Goal: Complete application form: Complete application form

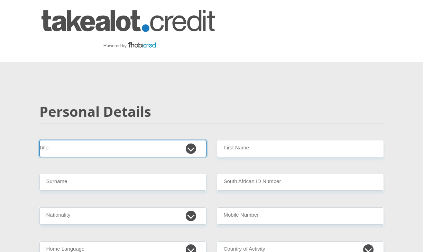
drag, startPoint x: 111, startPoint y: 155, endPoint x: 122, endPoint y: 152, distance: 11.1
click at [111, 155] on select "Mr Ms Mrs Dr [PERSON_NAME]" at bounding box center [122, 148] width 167 height 17
select select "Mr"
click at [39, 140] on select "Mr Ms Mrs Dr [PERSON_NAME]" at bounding box center [122, 148] width 167 height 17
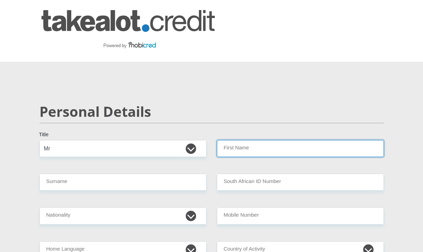
click at [263, 150] on input "First Name" at bounding box center [300, 148] width 167 height 17
type input "Siphesihle"
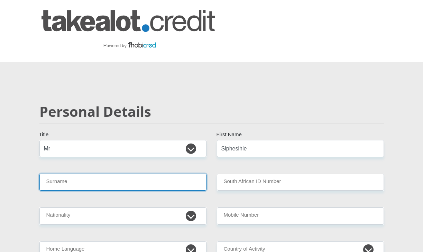
type input "Ngiba"
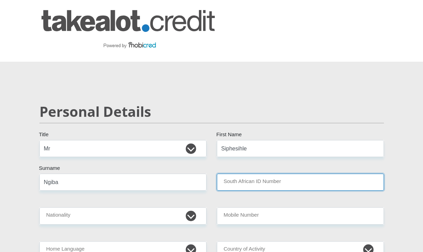
type input "Jackpersad and Partners"
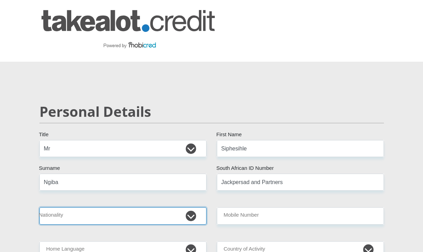
select select "ZAF"
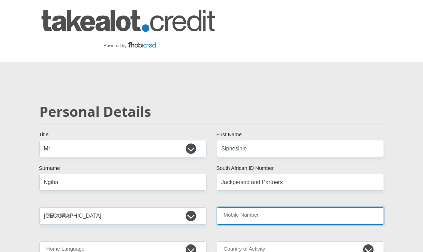
type input "0731462573"
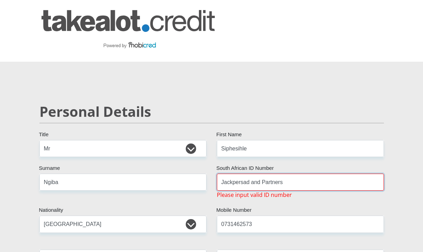
drag, startPoint x: 293, startPoint y: 183, endPoint x: 213, endPoint y: 190, distance: 79.5
click at [213, 190] on div "Jackpersad and Partners South African ID Number Please input valid ID number" at bounding box center [300, 185] width 177 height 25
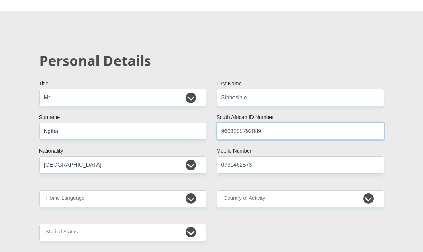
scroll to position [69, 0]
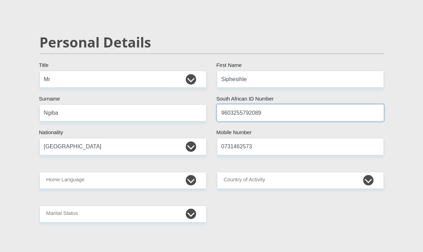
type input "9603255792089"
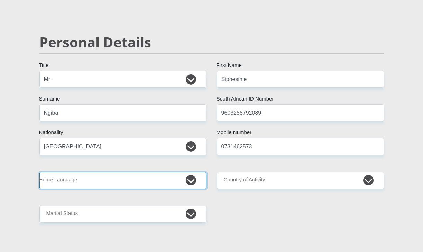
drag, startPoint x: 132, startPoint y: 181, endPoint x: 174, endPoint y: 181, distance: 42.6
click at [133, 181] on select "Afrikaans English Sepedi South Ndebele Southern Sotho Swati Tsonga Tswana Venda…" at bounding box center [122, 180] width 167 height 17
select select "[DATE]"
click at [39, 172] on select "Afrikaans English Sepedi South Ndebele Southern Sotho Swati Tsonga Tswana Venda…" at bounding box center [122, 180] width 167 height 17
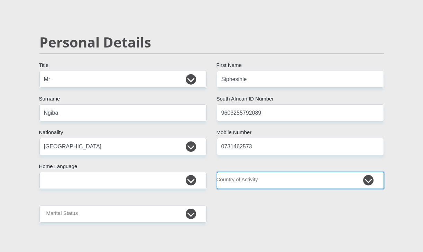
click at [372, 180] on select "[GEOGRAPHIC_DATA] [GEOGRAPHIC_DATA] [GEOGRAPHIC_DATA] [GEOGRAPHIC_DATA] [GEOGRA…" at bounding box center [300, 180] width 167 height 17
select select "ZAF"
click at [217, 172] on select "[GEOGRAPHIC_DATA] [GEOGRAPHIC_DATA] [GEOGRAPHIC_DATA] [GEOGRAPHIC_DATA] [GEOGRA…" at bounding box center [300, 180] width 167 height 17
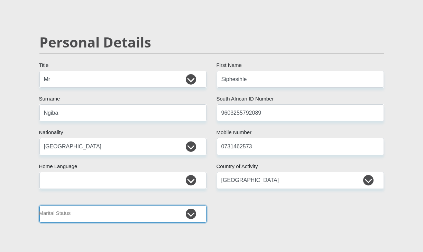
click at [92, 219] on select "Married ANC Single Divorced Widowed Married COP or Customary Law" at bounding box center [122, 213] width 167 height 17
select select "2"
click at [39, 205] on select "Married ANC Single Divorced Widowed Married COP or Customary Law" at bounding box center [122, 213] width 167 height 17
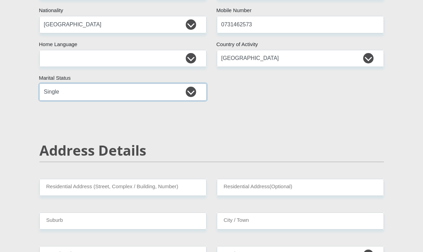
scroll to position [208, 0]
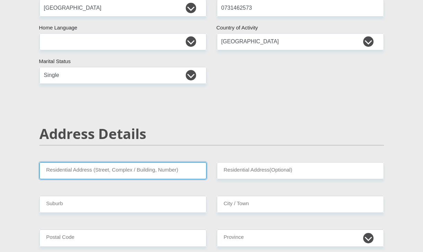
click at [146, 171] on input "Residential Address (Street, Complex / Building, Number)" at bounding box center [122, 170] width 167 height 17
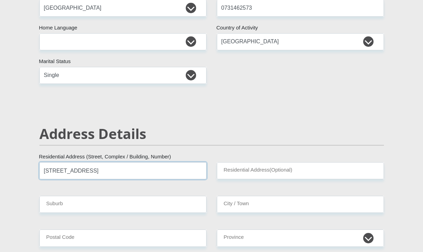
drag, startPoint x: 135, startPoint y: 170, endPoint x: 44, endPoint y: 170, distance: 91.3
click at [44, 170] on input "[STREET_ADDRESS]" at bounding box center [122, 170] width 167 height 17
type input "[STREET_ADDRESS]"
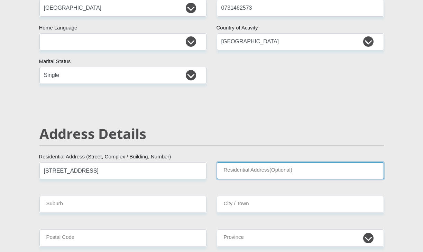
click at [255, 172] on input "Residential Address(Optional)" at bounding box center [300, 170] width 167 height 17
paste input "[STREET_ADDRESS]"
type input "[STREET_ADDRESS]"
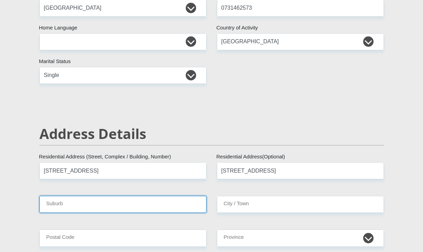
click at [97, 206] on input "Suburb" at bounding box center [122, 203] width 167 height 17
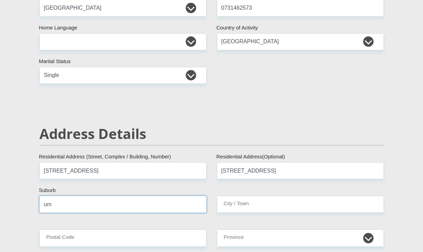
type input "u"
type input "Umlazi"
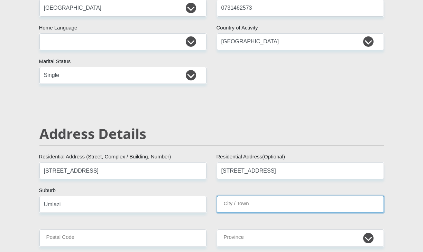
click at [250, 206] on input "City / Town" at bounding box center [300, 203] width 167 height 17
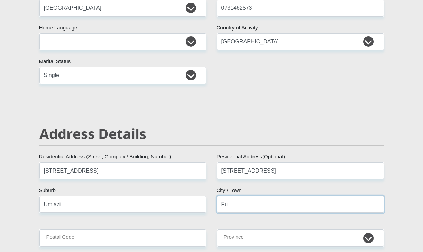
type input "F"
type input "[GEOGRAPHIC_DATA]"
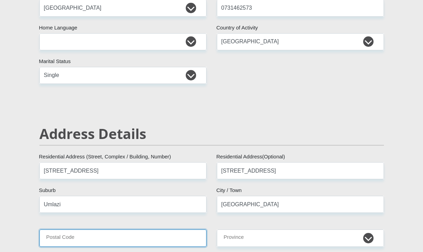
click at [133, 239] on input "Postal Code" at bounding box center [122, 237] width 167 height 17
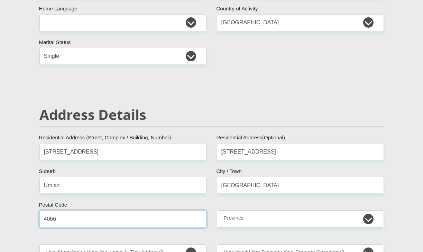
scroll to position [242, 0]
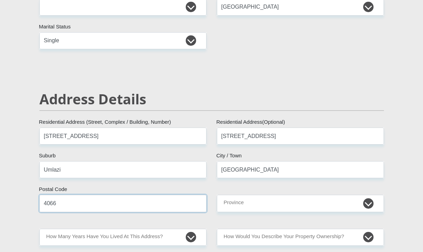
type input "4066"
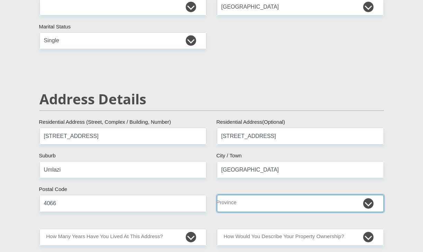
click at [241, 204] on select "Eastern Cape Free State [GEOGRAPHIC_DATA] [GEOGRAPHIC_DATA][DATE] [GEOGRAPHIC_D…" at bounding box center [300, 202] width 167 height 17
select select "[GEOGRAPHIC_DATA][DATE]"
click at [217, 194] on select "Eastern Cape Free State [GEOGRAPHIC_DATA] [GEOGRAPHIC_DATA][DATE] [GEOGRAPHIC_D…" at bounding box center [300, 202] width 167 height 17
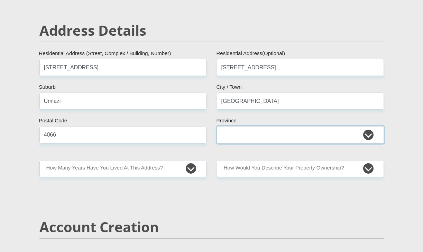
scroll to position [311, 0]
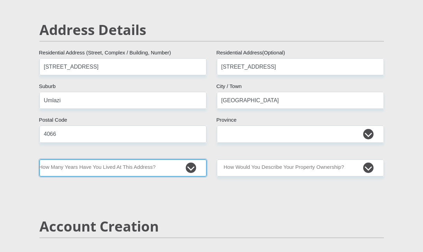
click at [189, 165] on select "less than 1 year 1-3 years 3-5 years 5+ years" at bounding box center [122, 167] width 167 height 17
select select "5"
click at [39, 159] on select "less than 1 year 1-3 years 3-5 years 5+ years" at bounding box center [122, 167] width 167 height 17
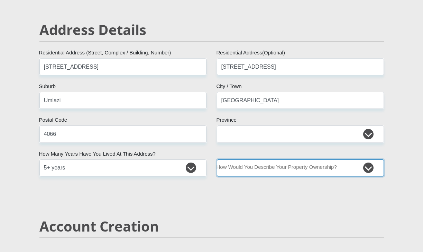
click at [368, 167] on select "Owned Rented Family Owned Company Dwelling" at bounding box center [300, 167] width 167 height 17
select select "parents"
click at [217, 159] on select "Owned Rented Family Owned Company Dwelling" at bounding box center [300, 167] width 167 height 17
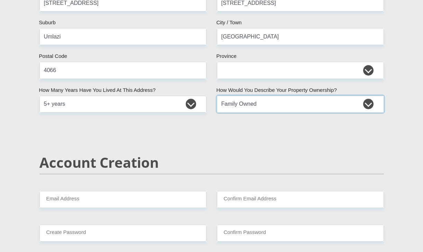
scroll to position [381, 0]
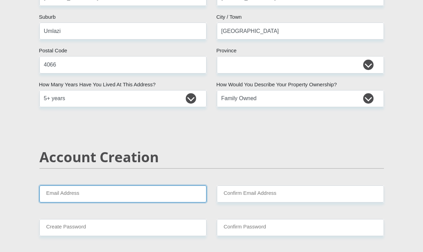
click at [137, 196] on input "Email Address" at bounding box center [122, 193] width 167 height 17
type input "[EMAIL_ADDRESS][DOMAIN_NAME]"
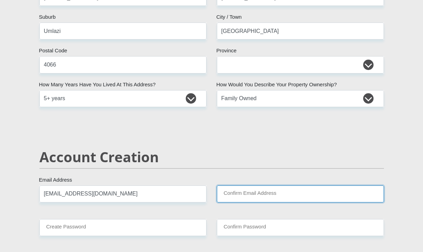
type input "[EMAIL_ADDRESS][DOMAIN_NAME]"
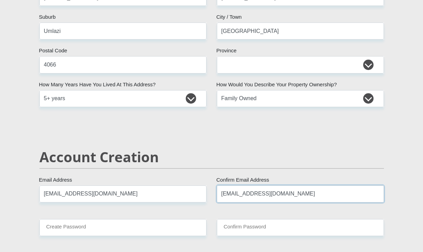
click at [321, 194] on input "[EMAIL_ADDRESS][DOMAIN_NAME]" at bounding box center [300, 193] width 167 height 17
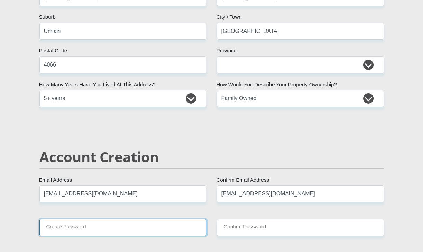
click at [143, 229] on input "Create Password" at bounding box center [122, 227] width 167 height 17
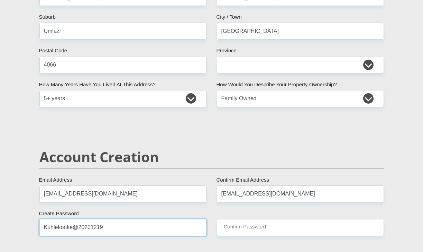
drag, startPoint x: 86, startPoint y: 228, endPoint x: 34, endPoint y: 228, distance: 52.2
type input "Kuhlekonke@20201219"
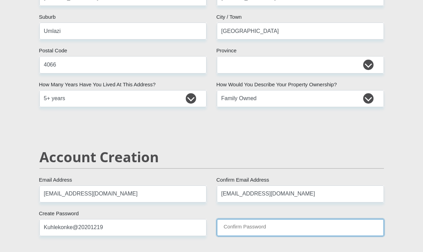
click at [265, 229] on input "Confirm Password" at bounding box center [300, 227] width 167 height 17
paste input "Kuhlekonke@20201219"
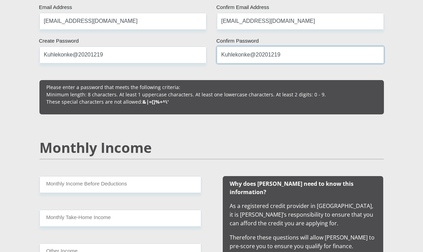
scroll to position [554, 0]
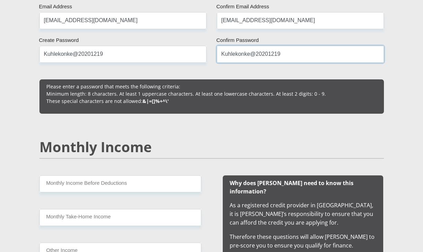
type input "Kuhlekonke@20201219"
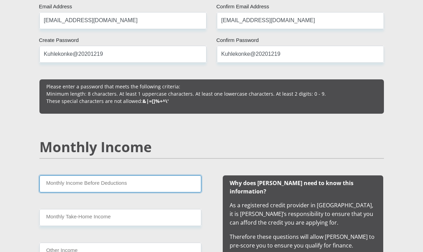
click at [96, 186] on input "Monthly Income Before Deductions" at bounding box center [120, 183] width 162 height 17
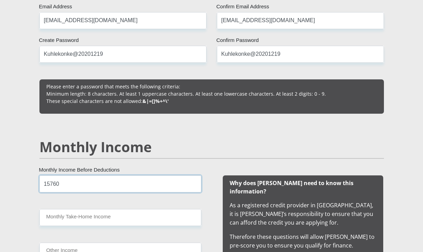
click at [69, 184] on input "15760" at bounding box center [120, 183] width 162 height 17
type input "15760"
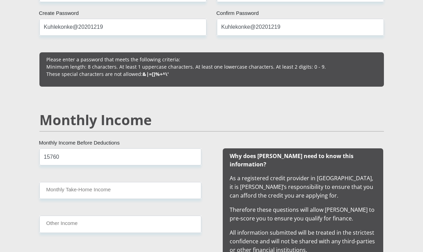
scroll to position [623, 0]
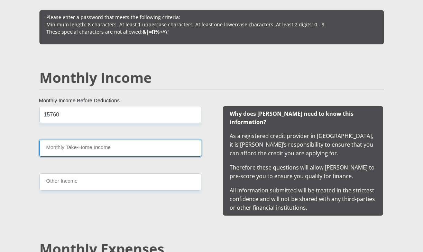
click at [74, 146] on input "Monthly Take-Home Income" at bounding box center [120, 147] width 162 height 17
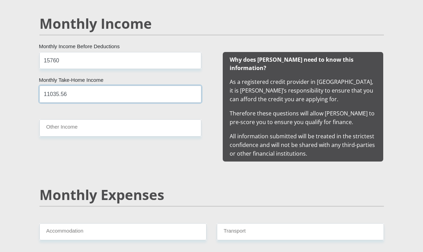
scroll to position [692, 0]
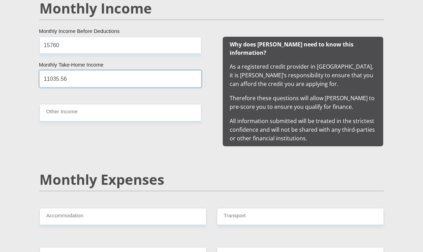
type input "11035.56"
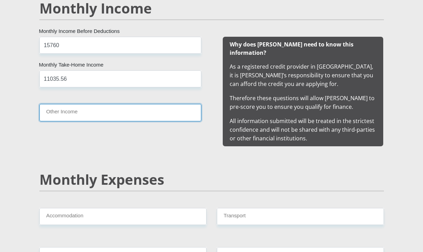
click at [69, 114] on input "Other Income" at bounding box center [120, 112] width 162 height 17
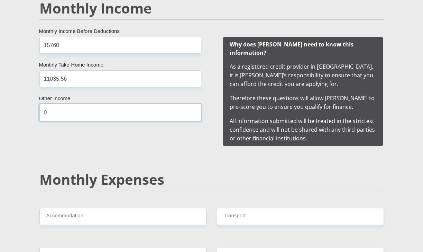
type input "0"
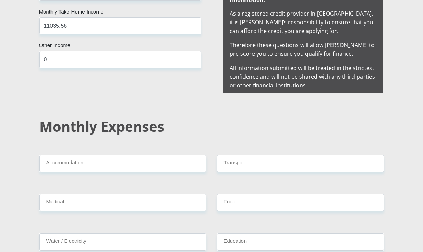
scroll to position [761, 0]
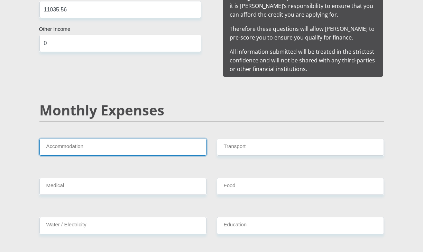
click at [78, 140] on input "Accommodation" at bounding box center [122, 146] width 167 height 17
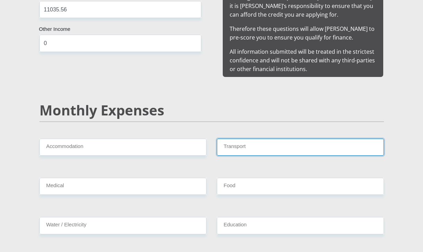
click at [238, 138] on input "Transport" at bounding box center [300, 146] width 167 height 17
type input "1500"
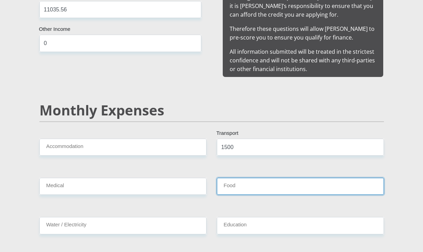
click at [230, 177] on input "Food" at bounding box center [300, 185] width 167 height 17
type input "1200"
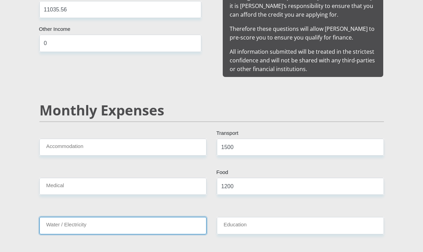
click at [76, 220] on input "Water / Electricity" at bounding box center [122, 225] width 167 height 17
type input "0"
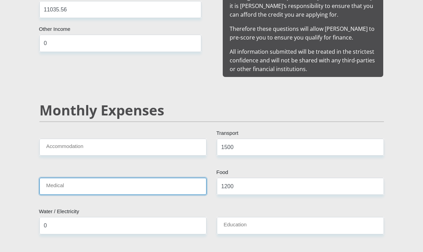
click at [76, 177] on input "Medical" at bounding box center [122, 185] width 167 height 17
type input "3200"
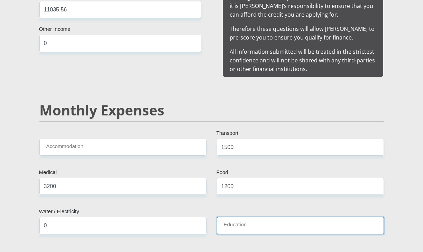
click at [247, 220] on input "Education" at bounding box center [300, 225] width 167 height 17
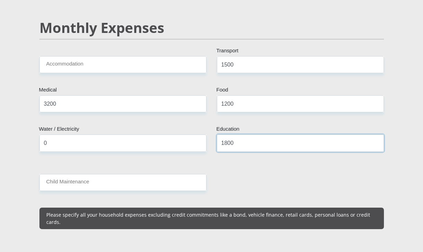
scroll to position [865, 0]
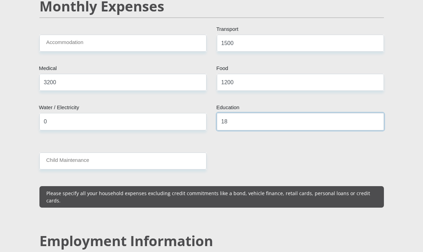
type input "1"
type input "0"
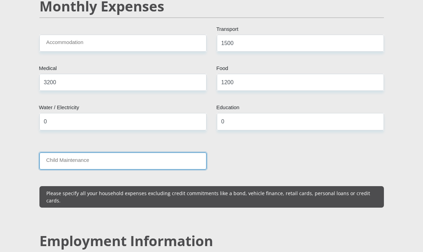
click at [147, 154] on input "Child Maintenance" at bounding box center [122, 160] width 167 height 17
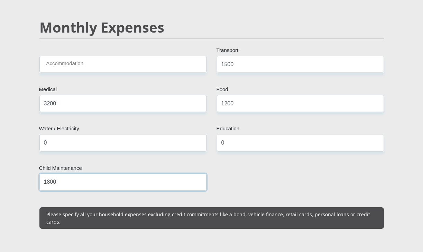
scroll to position [796, 0]
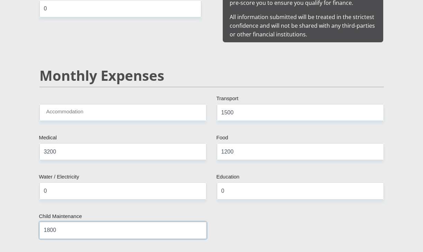
type input "1800"
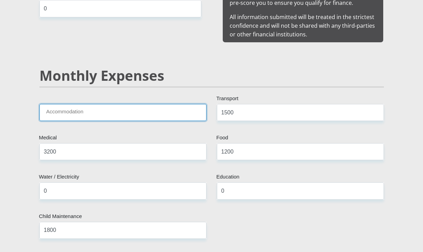
click at [108, 106] on input "Accommodation" at bounding box center [122, 112] width 167 height 17
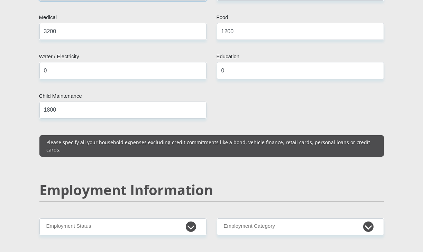
scroll to position [934, 0]
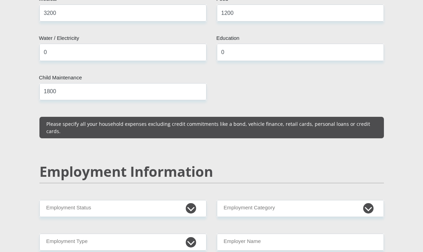
type input "0"
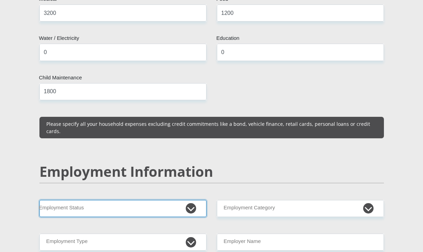
click at [192, 200] on select "Permanent/Full-time Part-time/Casual [DEMOGRAPHIC_DATA] Worker Self-Employed Ho…" at bounding box center [122, 208] width 167 height 17
select select "1"
click at [39, 200] on select "Permanent/Full-time Part-time/Casual [DEMOGRAPHIC_DATA] Worker Self-Employed Ho…" at bounding box center [122, 208] width 167 height 17
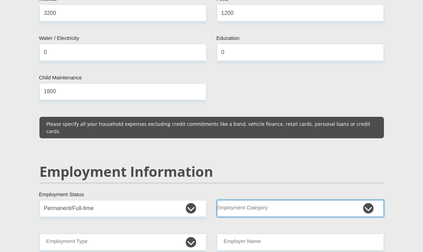
click at [367, 200] on select "AGRICULTURE ALCOHOL & TOBACCO CONSTRUCTION MATERIALS METALLURGY EQUIPMENT FOR R…" at bounding box center [300, 208] width 167 height 17
select select "28"
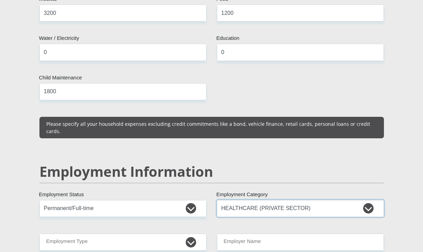
click at [289, 200] on select "AGRICULTURE ALCOHOL & TOBACCO CONSTRUCTION MATERIALS METALLURGY EQUIPMENT FOR R…" at bounding box center [300, 208] width 167 height 17
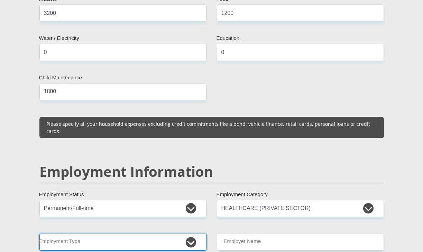
click at [194, 233] on select "College/Lecturer Craft Seller Creative Driver Executive Farmer Forces - Non Com…" at bounding box center [122, 241] width 167 height 17
select select "Office Staff/Clerk"
click at [39, 233] on select "College/Lecturer Craft Seller Creative Driver Executive Farmer Forces - Non Com…" at bounding box center [122, 241] width 167 height 17
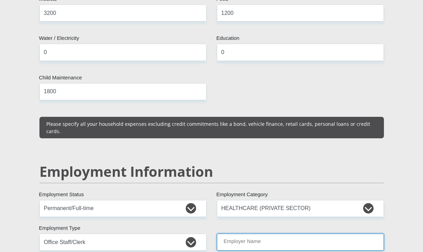
click at [283, 233] on input "Employer Name" at bounding box center [300, 241] width 167 height 17
type input "JackpersadandPartners"
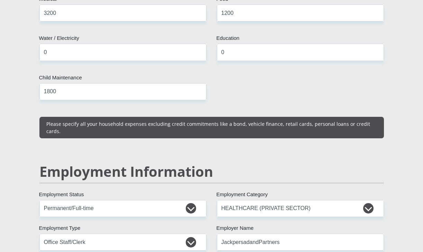
type input "0731462573"
type input "Siphesihle"
type input "Ngiba"
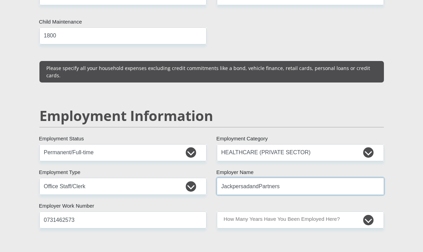
scroll to position [1003, 0]
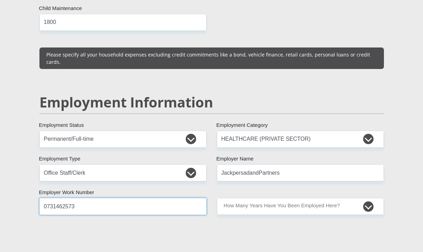
drag, startPoint x: 66, startPoint y: 191, endPoint x: 33, endPoint y: 193, distance: 33.3
click at [33, 193] on div "Personal Details Mr Ms Mrs Dr [PERSON_NAME] Title Siphesihle First Name Ngiba S…" at bounding box center [212, 128] width 394 height 2090
drag, startPoint x: 84, startPoint y: 189, endPoint x: 33, endPoint y: 193, distance: 52.1
click at [33, 193] on div "Personal Details Mr Ms Mrs Dr [PERSON_NAME] Title Siphesihle First Name Ngiba S…" at bounding box center [212, 128] width 394 height 2090
type input "0313652100"
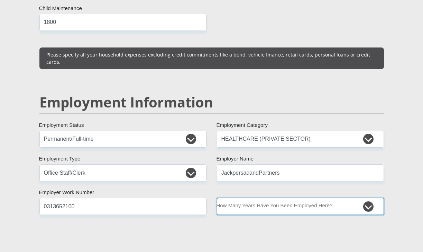
click at [366, 198] on select "less than 1 year 1-3 years 3-5 years 5+ years" at bounding box center [300, 206] width 167 height 17
select select "60"
click at [217, 198] on select "less than 1 year 1-3 years 3-5 years 5+ years" at bounding box center [300, 206] width 167 height 17
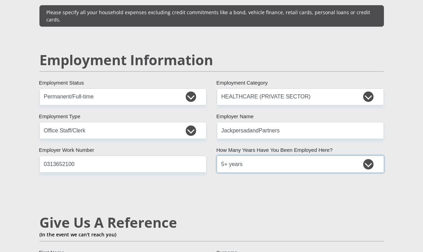
scroll to position [1107, 0]
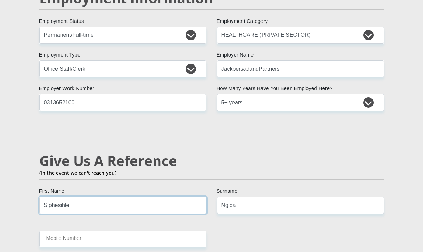
drag, startPoint x: 89, startPoint y: 185, endPoint x: 81, endPoint y: 190, distance: 9.1
click at [89, 196] on input "Siphesihle" at bounding box center [122, 204] width 167 height 17
type input "S"
type input "[PERSON_NAME]"
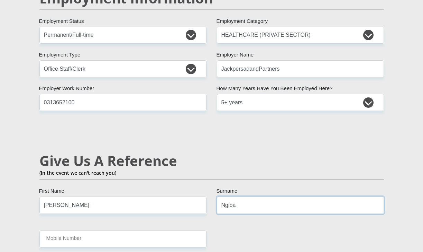
click at [248, 196] on input "Ngiba" at bounding box center [300, 204] width 167 height 17
type input "N"
type input "[PERSON_NAME]"
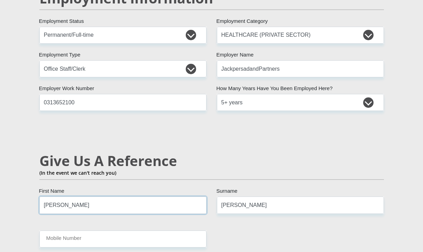
click at [97, 196] on input "[PERSON_NAME]" at bounding box center [122, 204] width 167 height 17
type input "Lindiwe"
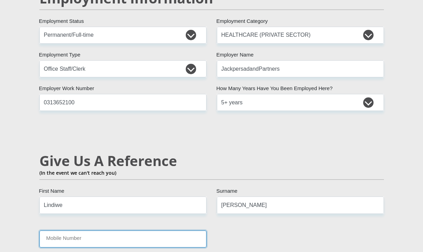
click at [69, 230] on input "Mobile Number" at bounding box center [122, 238] width 167 height 17
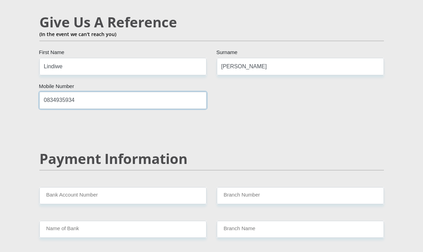
scroll to position [1211, 0]
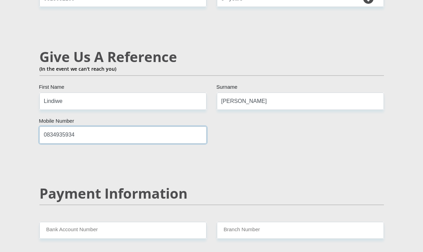
type input "0834935934"
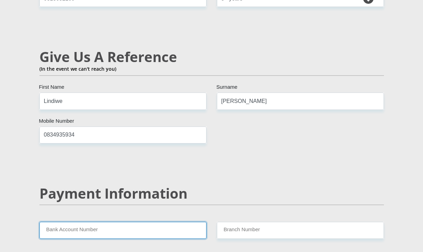
click at [92, 221] on input "Bank Account Number" at bounding box center [122, 229] width 167 height 17
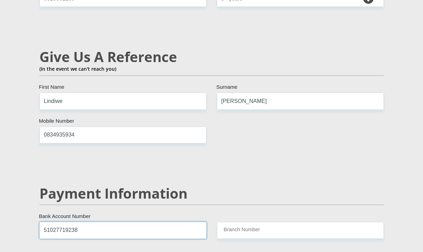
type input "51027719238"
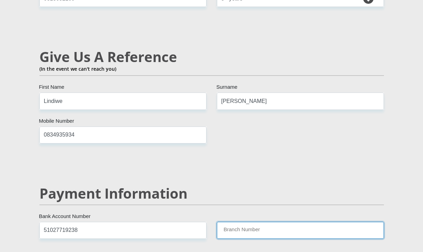
click at [275, 221] on input "Branch Number" at bounding box center [300, 229] width 167 height 17
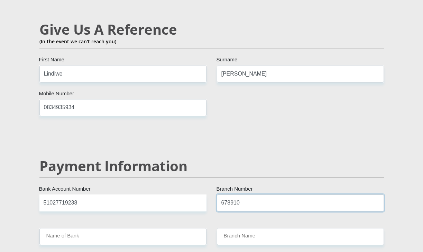
scroll to position [1280, 0]
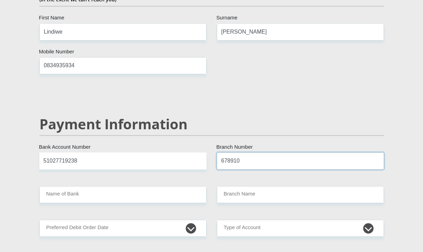
type input "678910"
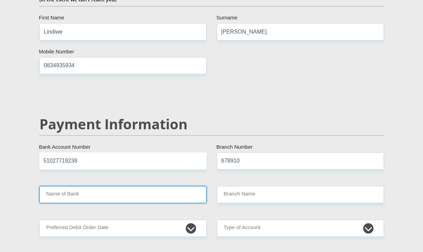
click at [65, 186] on input "Name of Bank" at bounding box center [122, 194] width 167 height 17
type input "TYME BANK LIMITED"
type input "TYME ROSEBANK"
click at [158, 186] on input "TYME BANK LIMITED" at bounding box center [122, 194] width 167 height 17
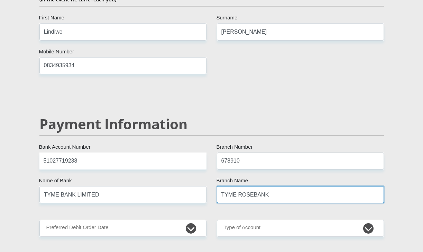
click at [287, 186] on input "TYME ROSEBANK" at bounding box center [300, 194] width 167 height 17
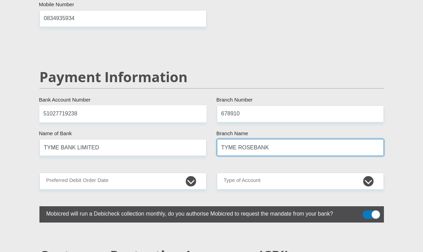
scroll to position [1349, 0]
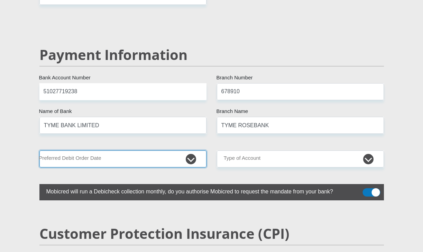
click at [189, 150] on select "1st 2nd 3rd 4th 5th 7th 18th 19th 20th 21st 22nd 23rd 24th 25th 26th 27th 28th …" at bounding box center [122, 158] width 167 height 17
select select "26"
click at [39, 150] on select "1st 2nd 3rd 4th 5th 7th 18th 19th 20th 21st 22nd 23rd 24th 25th 26th 27th 28th …" at bounding box center [122, 158] width 167 height 17
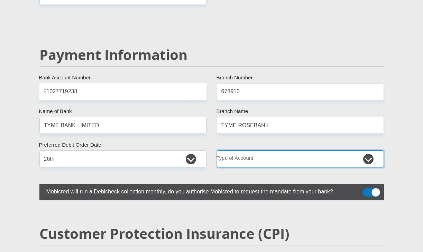
click at [366, 150] on select "Cheque Savings" at bounding box center [300, 158] width 167 height 17
select select "SAV"
click at [217, 150] on select "Cheque Savings" at bounding box center [300, 158] width 167 height 17
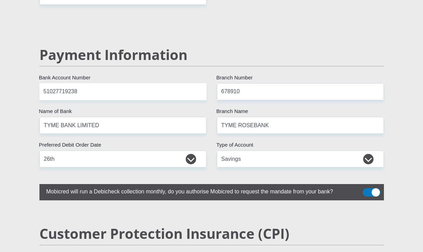
click at [375, 184] on label at bounding box center [211, 192] width 345 height 16
click at [367, 190] on input "checkbox" at bounding box center [367, 190] width 0 height 0
click at [373, 188] on span at bounding box center [372, 192] width 18 height 8
click at [367, 190] on input "checkbox" at bounding box center [367, 190] width 0 height 0
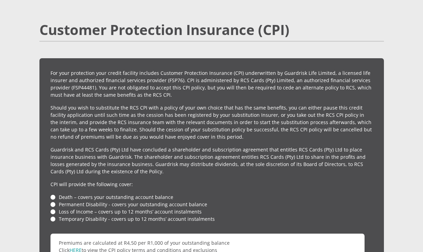
scroll to position [1626, 0]
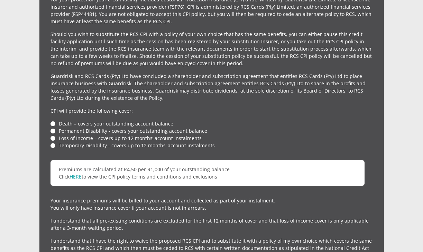
click at [53, 120] on li "Death – covers your outstanding account balance" at bounding box center [212, 123] width 322 height 7
click at [51, 120] on li "Death – covers your outstanding account balance" at bounding box center [212, 123] width 322 height 7
click at [55, 134] on li "Loss of Income – covers up to 12 months’ account instalments" at bounding box center [212, 137] width 322 height 7
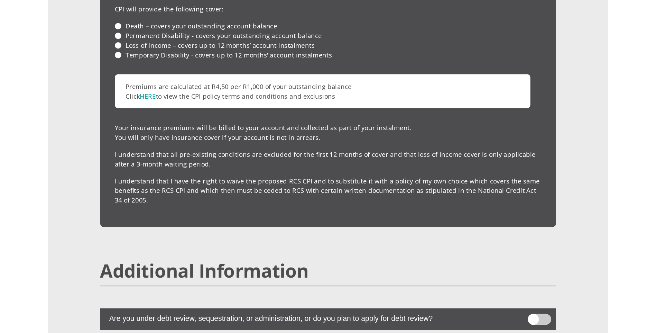
scroll to position [1799, 0]
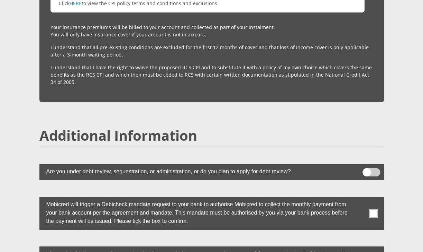
click at [364, 168] on span at bounding box center [372, 172] width 18 height 8
click at [367, 170] on input "checkbox" at bounding box center [367, 170] width 0 height 0
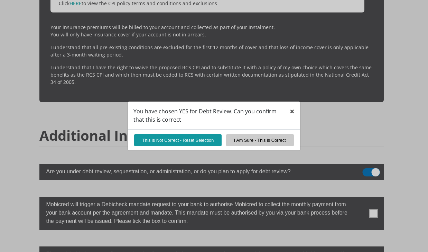
click at [291, 110] on span "×" at bounding box center [292, 110] width 5 height 11
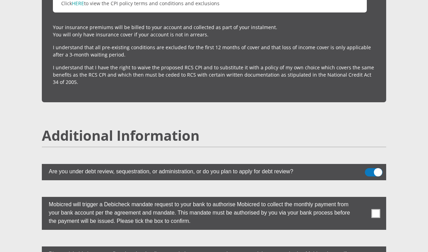
click at [374, 209] on span at bounding box center [376, 213] width 9 height 9
click at [362, 198] on input "checkbox" at bounding box center [362, 198] width 0 height 0
click at [379, 209] on span at bounding box center [376, 213] width 9 height 9
click at [362, 198] on input "checkbox" at bounding box center [362, 198] width 0 height 0
click at [379, 209] on span at bounding box center [376, 213] width 9 height 9
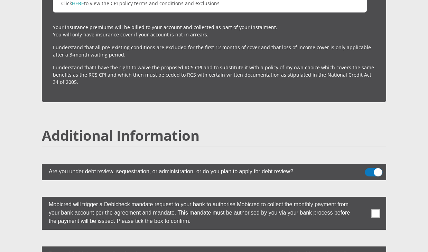
click at [362, 198] on input "checkbox" at bounding box center [362, 198] width 0 height 0
click at [362, 248] on input "checkbox" at bounding box center [362, 248] width 0 height 0
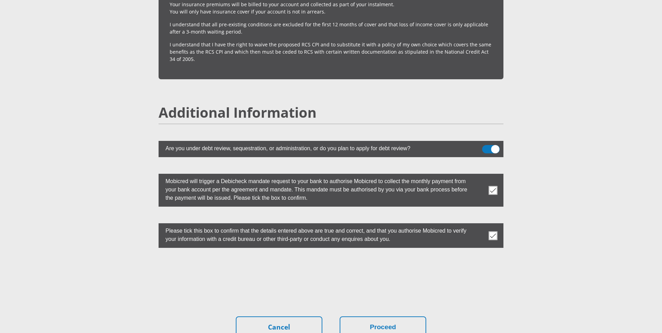
click at [423, 145] on span at bounding box center [491, 149] width 18 height 8
click at [423, 147] on input "checkbox" at bounding box center [486, 147] width 0 height 0
click at [423, 145] on span at bounding box center [491, 149] width 18 height 8
click at [423, 147] on input "checkbox" at bounding box center [486, 147] width 0 height 0
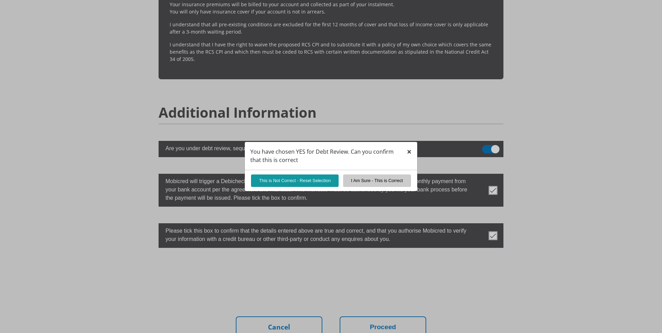
click at [409, 152] on span "×" at bounding box center [409, 151] width 5 height 11
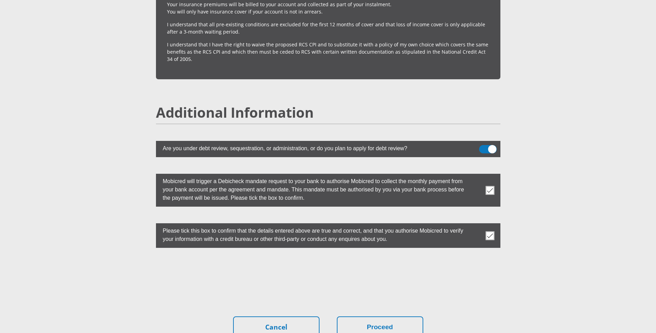
click at [423, 145] on span at bounding box center [488, 149] width 18 height 8
click at [423, 147] on input "checkbox" at bounding box center [483, 147] width 0 height 0
click at [376, 251] on button "Proceed" at bounding box center [380, 327] width 86 height 22
